Goal: Task Accomplishment & Management: Use online tool/utility

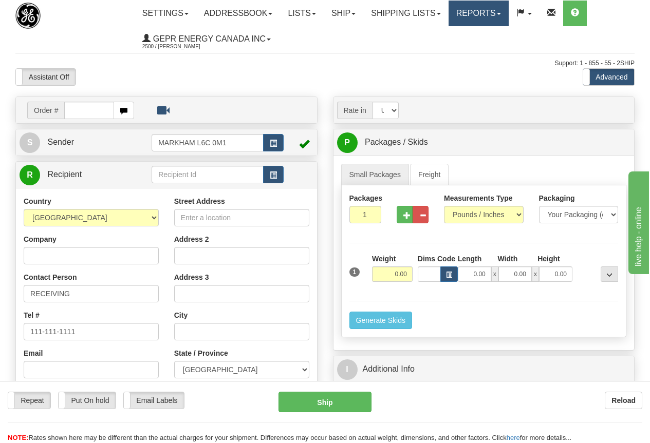
click at [483, 11] on link "Reports" at bounding box center [478, 14] width 60 height 26
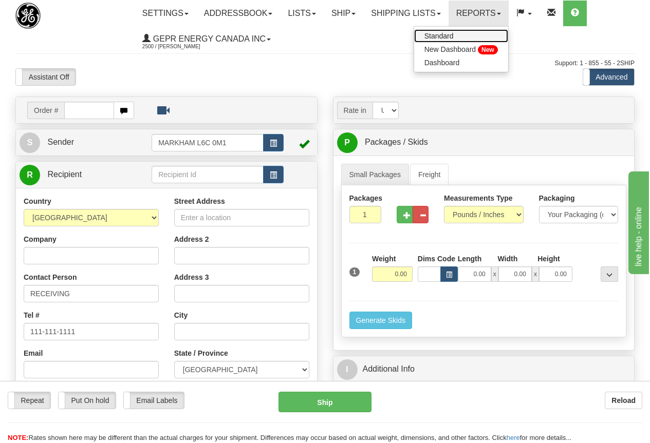
click at [453, 34] on span "Standard" at bounding box center [438, 36] width 29 height 8
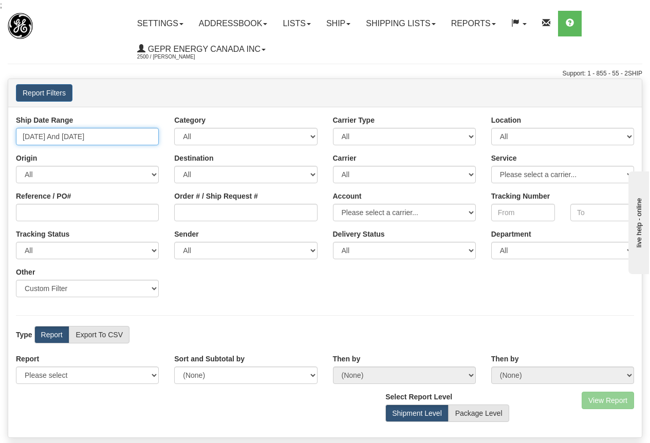
click at [74, 136] on input "[DATE] And [DATE]" at bounding box center [87, 136] width 143 height 17
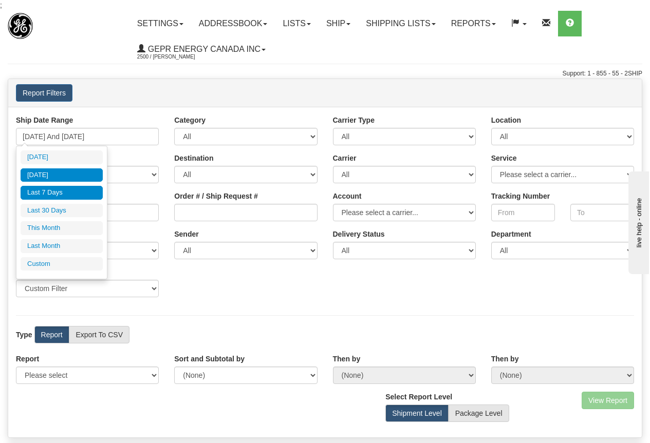
click at [60, 175] on li "[DATE]" at bounding box center [62, 175] width 82 height 14
type input "[DATE] And [DATE]"
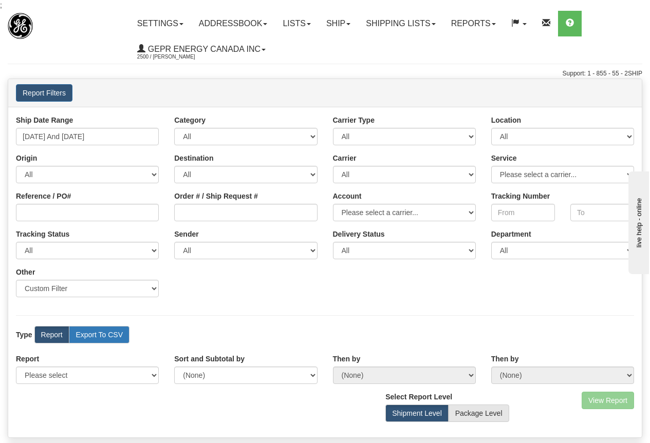
click at [104, 338] on label "Export To CSV" at bounding box center [99, 334] width 61 height 17
radio input "true"
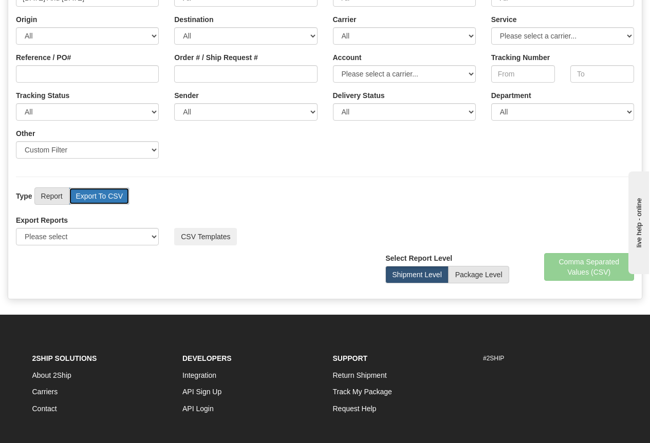
scroll to position [154, 0]
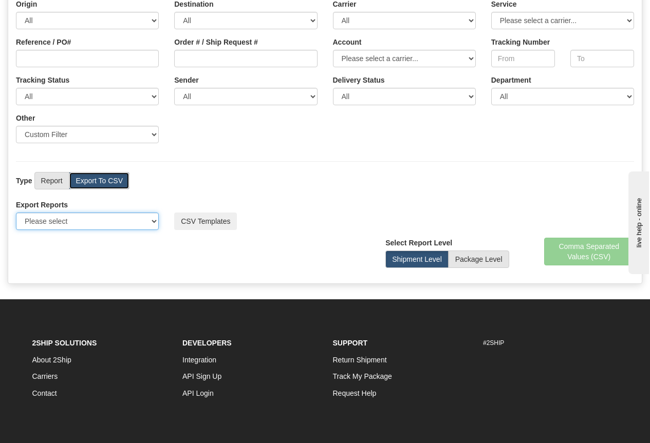
click at [85, 221] on select "Please select US Imports Section 321 US Imports Section 321 V2 US Imports Secti…" at bounding box center [87, 221] width 143 height 17
select select "211"
click at [16, 213] on select "Please select US Imports Section 321 US Imports Section 321 V2 US Imports Secti…" at bounding box center [87, 221] width 143 height 17
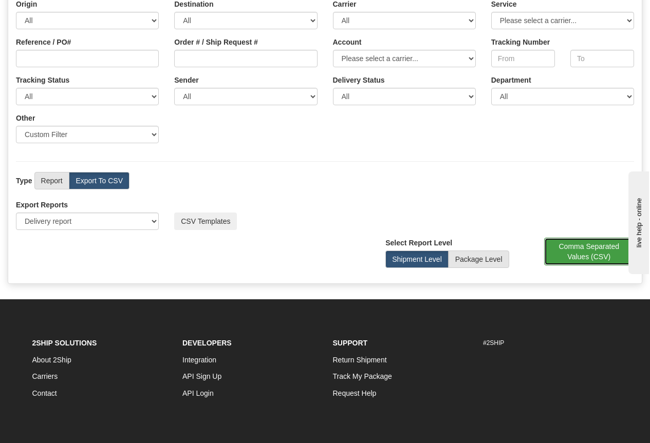
click at [576, 254] on button "Comma Separated Values (CSV)" at bounding box center [589, 252] width 90 height 28
